Goal: Submit feedback/report problem

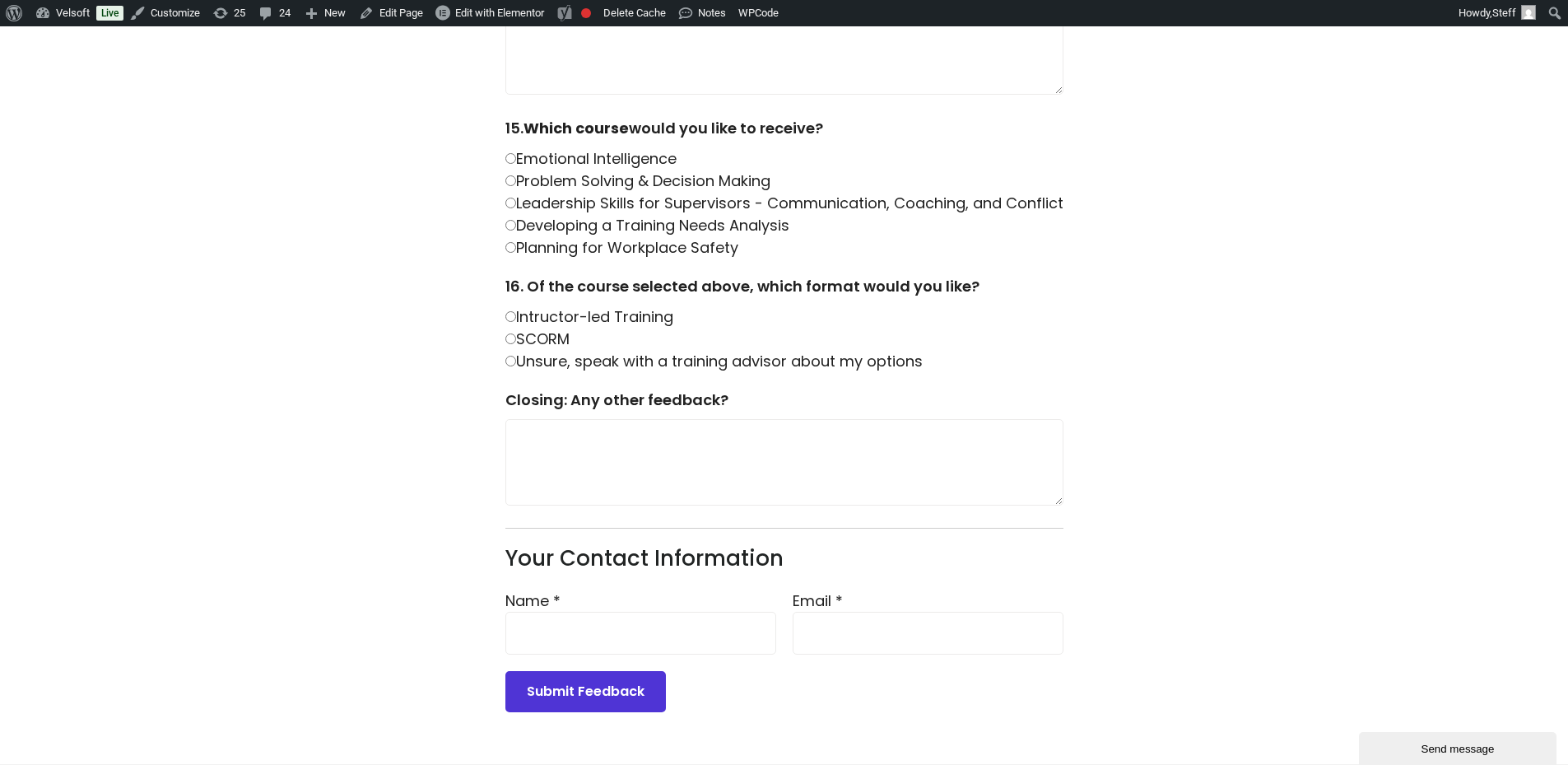
drag, startPoint x: 746, startPoint y: 251, endPoint x: 496, endPoint y: 157, distance: 267.1
drag, startPoint x: 576, startPoint y: 188, endPoint x: 585, endPoint y: 189, distance: 9.1
copy div "Emotional Intelligence Problem Solving & Decision Making Leadership Skills for …"
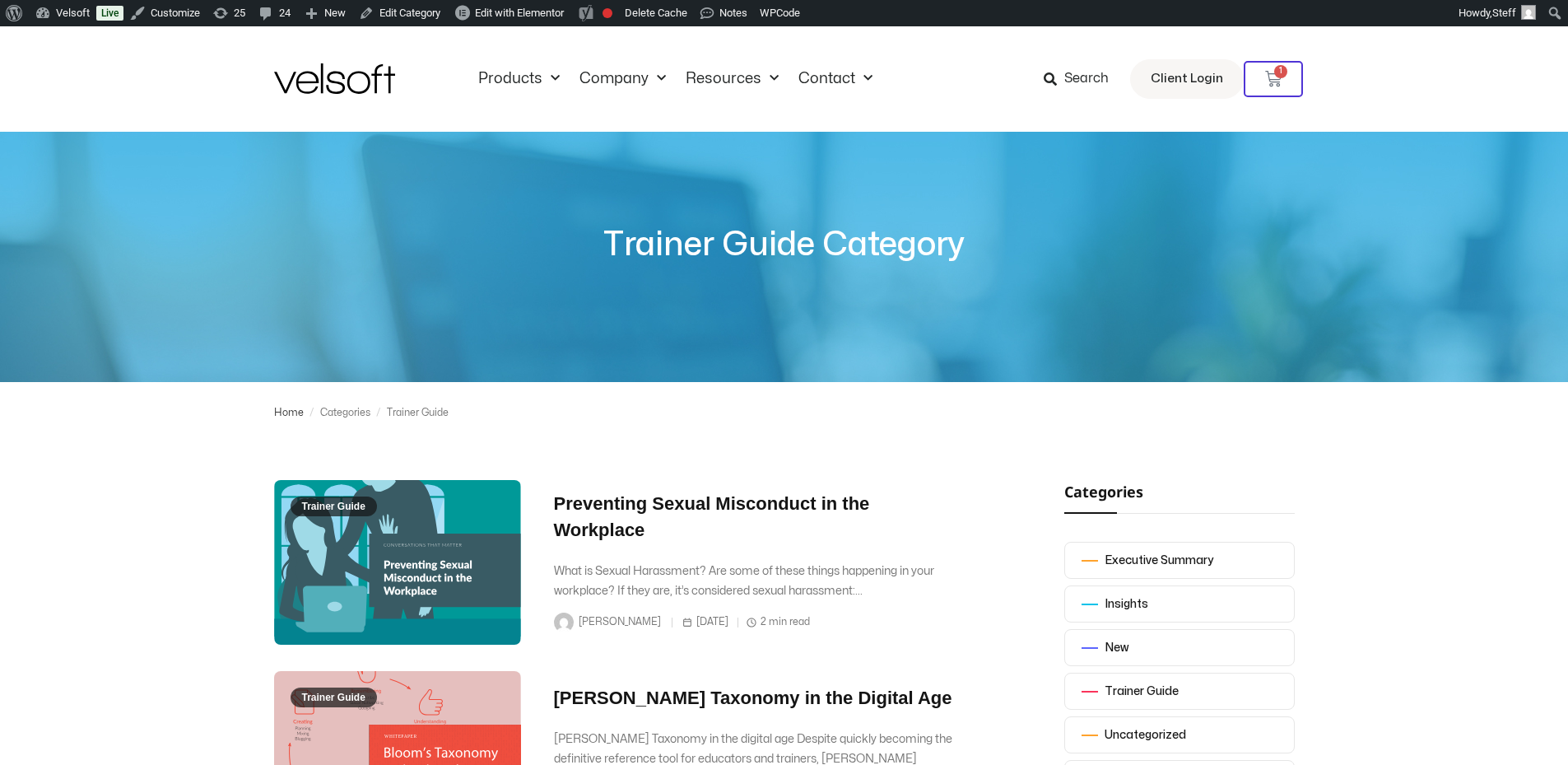
scroll to position [165, 0]
